Goal: Task Accomplishment & Management: Manage account settings

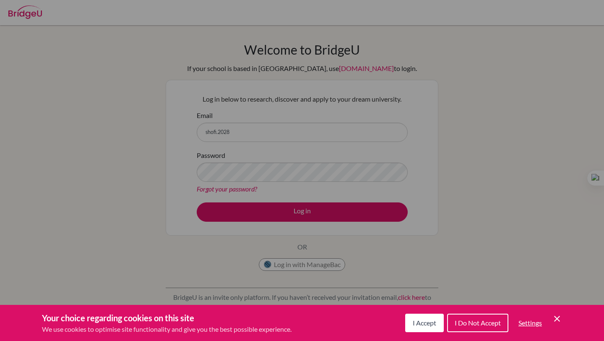
click at [260, 112] on div "Cookie Preferences" at bounding box center [302, 170] width 604 height 341
click at [437, 324] on button "I Accept" at bounding box center [424, 322] width 39 height 18
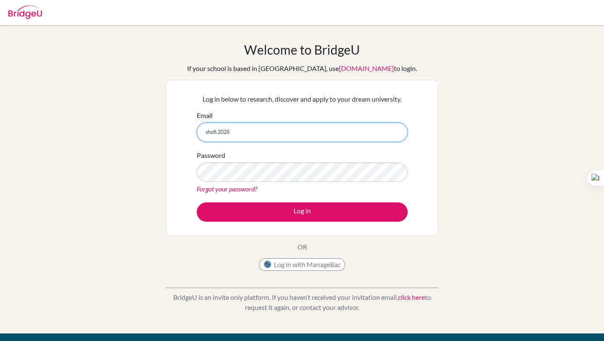
click at [248, 131] on input "shofi.2028" at bounding box center [302, 132] width 211 height 19
type input "[EMAIL_ADDRESS][DOMAIN_NAME]"
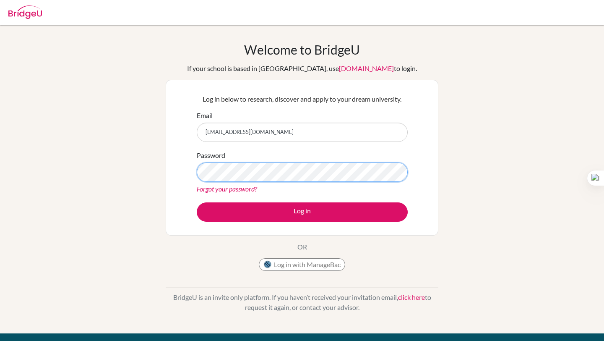
click at [197, 202] on button "Log in" at bounding box center [302, 211] width 211 height 19
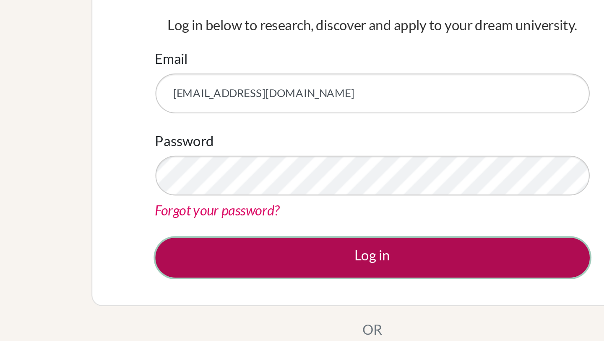
click at [252, 216] on button "Log in" at bounding box center [302, 211] width 211 height 19
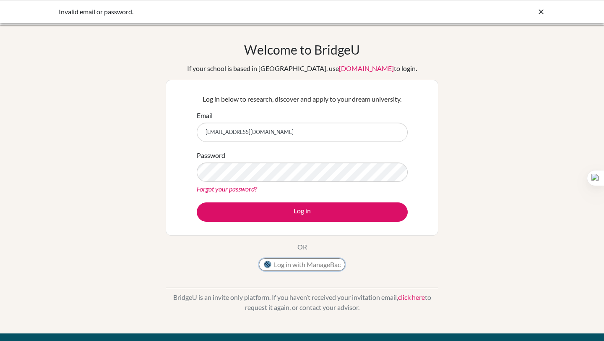
click at [298, 266] on button "Log in with ManageBac" at bounding box center [302, 264] width 86 height 13
